Goal: Navigation & Orientation: Find specific page/section

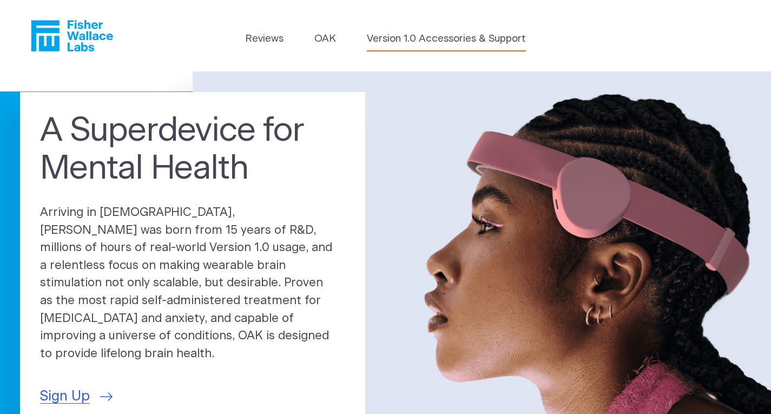
click at [461, 37] on link "Version 1.0 Accessories & Support" at bounding box center [446, 38] width 159 height 15
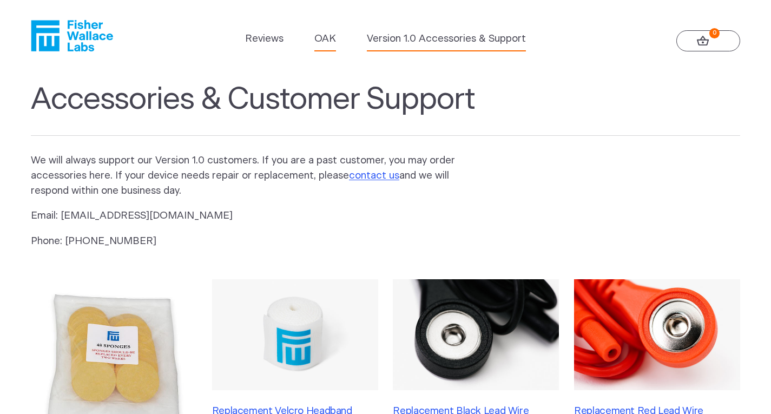
click at [322, 44] on link "OAK" at bounding box center [325, 38] width 22 height 15
